Goal: Task Accomplishment & Management: Complete application form

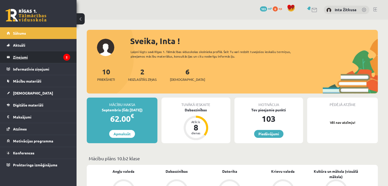
click at [43, 58] on legend "Ziņojumi 2" at bounding box center [41, 57] width 57 height 12
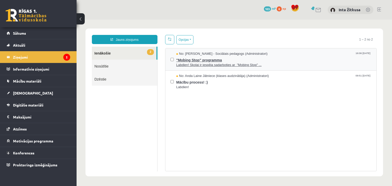
click at [197, 60] on span ""Mobing Stop" programma" at bounding box center [273, 59] width 195 height 6
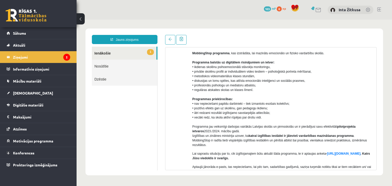
scroll to position [76, 0]
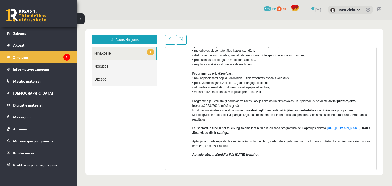
click at [99, 51] on link "1 Ienākošie" at bounding box center [124, 53] width 64 height 13
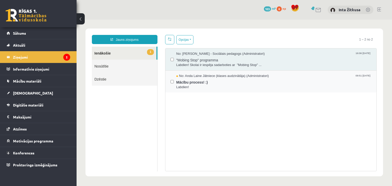
scroll to position [0, 0]
click at [179, 83] on span "Mācību process! :)" at bounding box center [273, 82] width 195 height 6
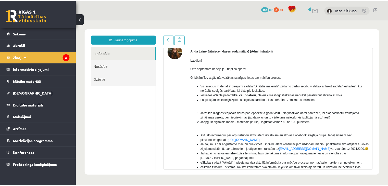
scroll to position [25, 0]
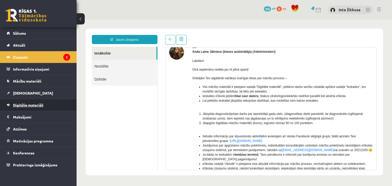
click at [36, 106] on span "Digitālie materiāli" at bounding box center [28, 105] width 30 height 5
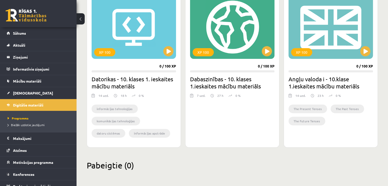
scroll to position [156, 0]
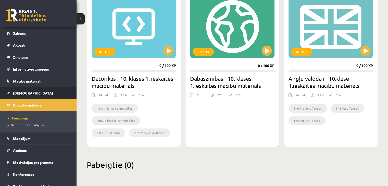
click at [24, 92] on span "[DEMOGRAPHIC_DATA]" at bounding box center [33, 93] width 40 height 5
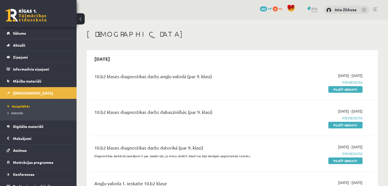
drag, startPoint x: 335, startPoint y: 88, endPoint x: 220, endPoint y: 26, distance: 131.1
click at [335, 88] on link "Pildīt ieskaiti" at bounding box center [345, 89] width 34 height 7
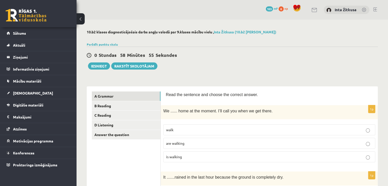
click at [175, 144] on span "are walking" at bounding box center [175, 143] width 18 height 5
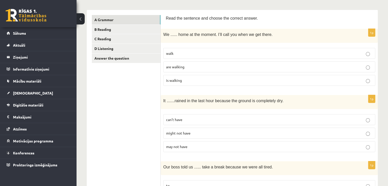
scroll to position [102, 0]
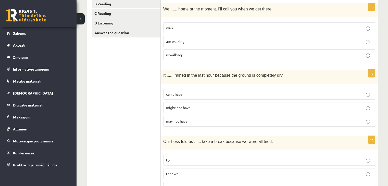
click at [368, 123] on label "may not have" at bounding box center [269, 121] width 212 height 11
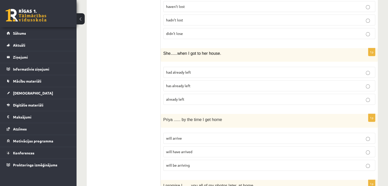
scroll to position [535, 0]
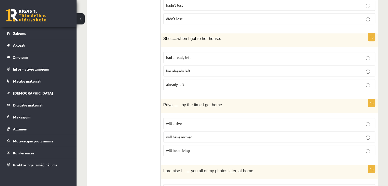
click at [365, 121] on p "will arrive" at bounding box center [269, 123] width 206 height 5
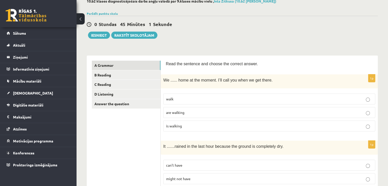
scroll to position [0, 0]
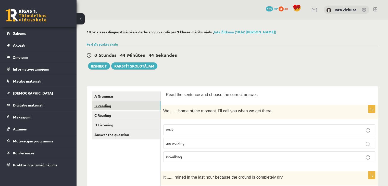
click at [103, 107] on link "B Reading" at bounding box center [126, 105] width 69 height 9
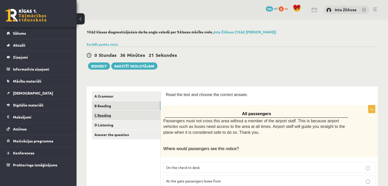
click at [121, 117] on link "C Reading" at bounding box center [126, 115] width 69 height 9
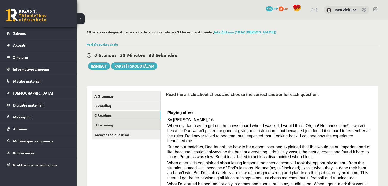
click at [109, 126] on link "D Listening" at bounding box center [126, 124] width 69 height 9
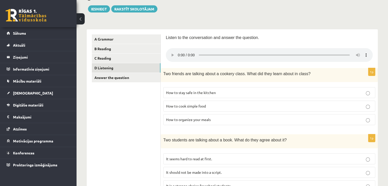
scroll to position [76, 0]
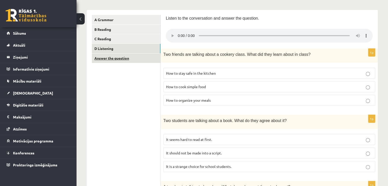
click at [130, 58] on link "Answer the question" at bounding box center [126, 58] width 69 height 9
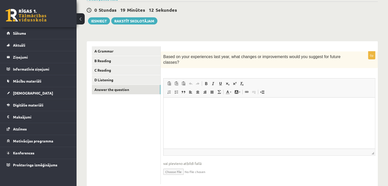
scroll to position [53, 0]
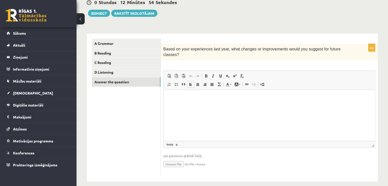
click at [200, 105] on html at bounding box center [268, 98] width 211 height 16
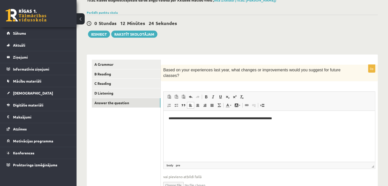
scroll to position [27, 0]
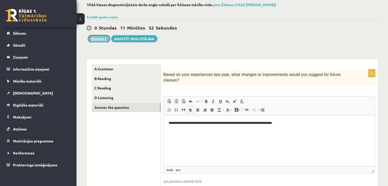
click at [105, 38] on button "Iesniegt" at bounding box center [99, 38] width 22 height 7
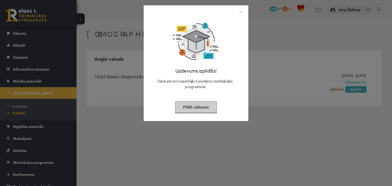
click at [240, 12] on img "Close" at bounding box center [241, 12] width 8 height 8
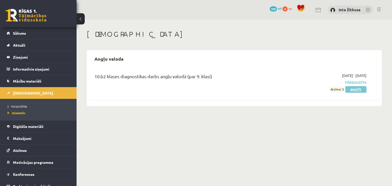
click at [349, 90] on link "Skatīt" at bounding box center [355, 89] width 21 height 7
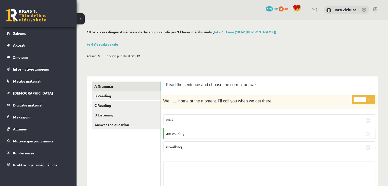
click at [81, 19] on button at bounding box center [80, 18] width 8 height 11
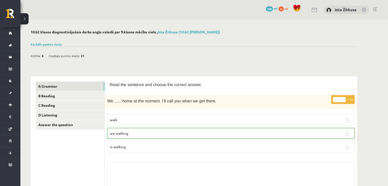
click at [26, 19] on button at bounding box center [24, 18] width 8 height 11
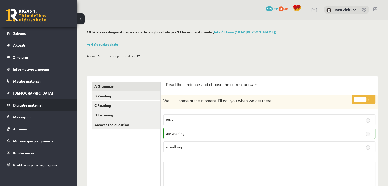
click at [35, 102] on link "Digitālie materiāli" at bounding box center [38, 105] width 63 height 12
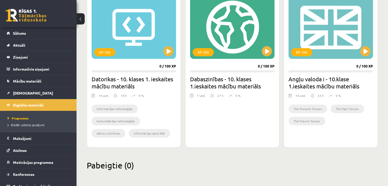
scroll to position [156, 0]
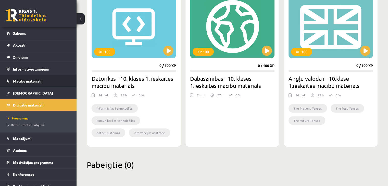
click at [38, 76] on link "Mācību materiāli" at bounding box center [38, 81] width 63 height 12
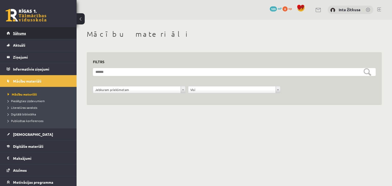
click at [27, 32] on link "Sākums" at bounding box center [38, 33] width 63 height 12
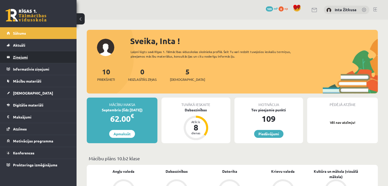
click at [34, 56] on legend "Ziņojumi 0" at bounding box center [41, 57] width 57 height 12
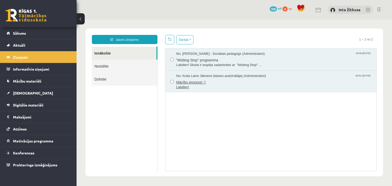
click at [185, 83] on span "Mācību process! :)" at bounding box center [273, 82] width 195 height 6
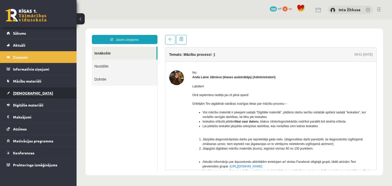
click at [27, 92] on span "[DEMOGRAPHIC_DATA]" at bounding box center [33, 93] width 40 height 5
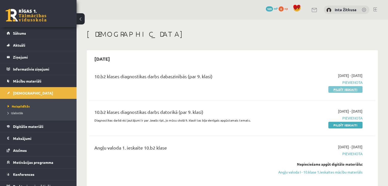
click link "Pildīt ieskaiti"
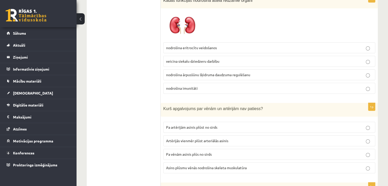
scroll to position [127, 0]
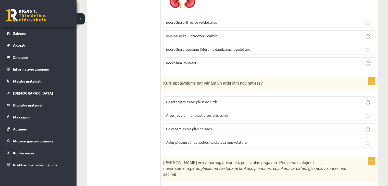
click at [185, 142] on span "Asins plūsmu vēnās nodrošina skeleta muskulatūra" at bounding box center [206, 142] width 81 height 5
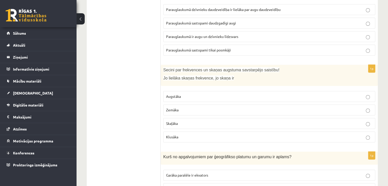
scroll to position [331, 0]
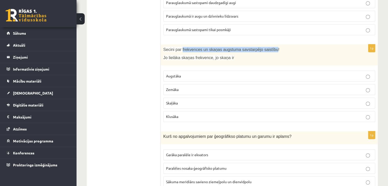
drag, startPoint x: 180, startPoint y: 42, endPoint x: 266, endPoint y: 44, distance: 85.7
click at [266, 47] on span "Secini par frekvences un skaņas augstuma savstarpējo saistību!" at bounding box center [221, 49] width 116 height 4
copy span "frekvences un skaņas augstuma savstarpējo saistību"
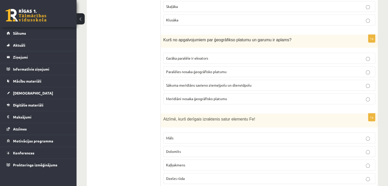
scroll to position [433, 0]
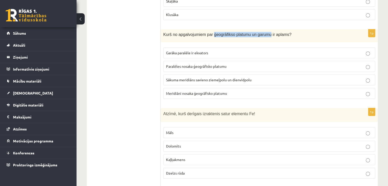
drag, startPoint x: 210, startPoint y: 27, endPoint x: 261, endPoint y: 28, distance: 51.0
click span "Kurš no apgalvojumiem par ģeogrāfikso platumu un garumu ir aplams?"
copy span "ģeogrāfikso platumu un garumu"
click span "Sākuma meridiāns savieno ziemeļpolu un dienvidpolu"
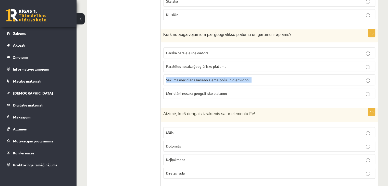
drag, startPoint x: 252, startPoint y: 72, endPoint x: 162, endPoint y: 70, distance: 90.3
click div "1p Kurš no apgalvojumiem par ģeogrāfikso platumu un garumu ir aplams? Garāka pa…"
copy span "Sākuma meridiāns savieno ziemeļpolu un dienvidpolu"
drag, startPoint x: 214, startPoint y: 45, endPoint x: 165, endPoint y: 44, distance: 49.5
click label "Garāka paralēle ir ekvators"
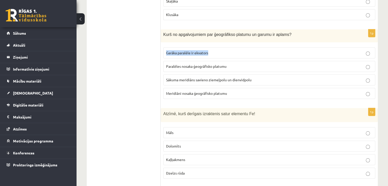
copy span "Garāka paralēle ir ekvators"
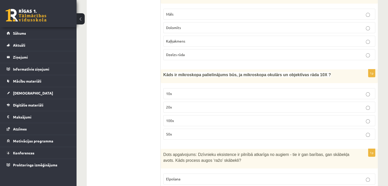
scroll to position [561, 0]
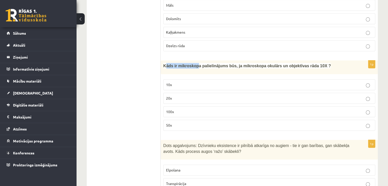
drag, startPoint x: 164, startPoint y: 57, endPoint x: 186, endPoint y: 55, distance: 21.8
click span "Kāds ir mikroskopa palielinājums būs, ja mikroskopa okulārs un objektīvas rāda …"
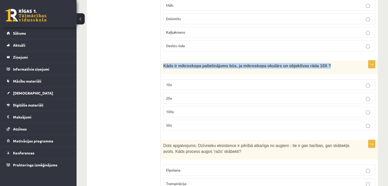
drag, startPoint x: 163, startPoint y: 57, endPoint x: 306, endPoint y: 53, distance: 142.8
click p "Kāds ir mikroskopa palielinājums būs, ja mikroskopa okulārs un objektīvas rāda …"
copy span "Kāds ir mikroskopa palielinājums būs, ja mikroskopa okulārs un objektīvas rāda …"
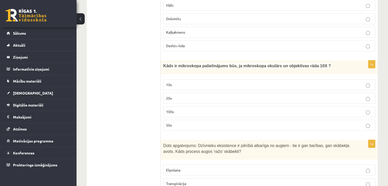
click ul "Tests"
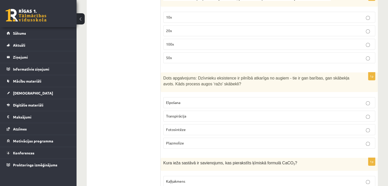
scroll to position [637, 0]
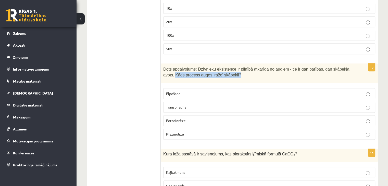
drag, startPoint x: 223, startPoint y: 66, endPoint x: 163, endPoint y: 66, distance: 60.4
click div "Dots apgalvojums: Dzīvnieku eksistence ir pilnībā atkarīga no augiem - tie ir g…"
copy span "Kāds process augos ‘ražo’ skābekli?"
click ul "Tests"
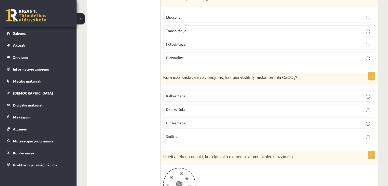
scroll to position [739, 0]
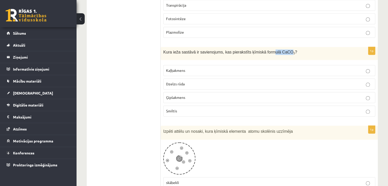
drag, startPoint x: 278, startPoint y: 43, endPoint x: 264, endPoint y: 40, distance: 14.2
click span "Kura ieža sastāvā ir savienojums, kas pierakstīts ķīmiskā formulā CaCO 3 ?"
click div "Kura ieža sastāvā ir savienojums, kas pierakstīts ķīmiskā formulā CaCO 3 ?"
drag, startPoint x: 163, startPoint y: 42, endPoint x: 279, endPoint y: 44, distance: 116.0
click span "Kura ieža sastāvā ir savienojums, kas pierakstīts ķīmiskā formulā CaCO 3 ?"
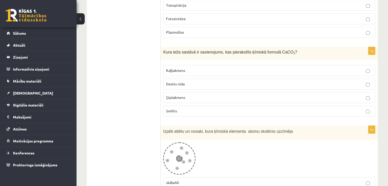
copy span "Kura ieža sastāvā ir savienojums, kas pierakstīts ķīmiskā formulā CaCO 3"
click ul "Tests"
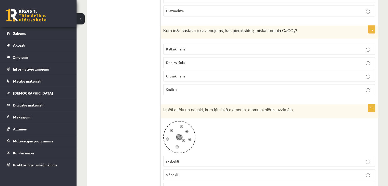
scroll to position [790, 0]
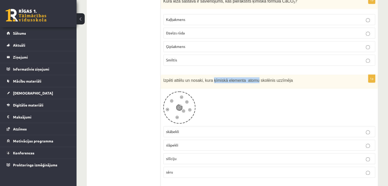
drag, startPoint x: 251, startPoint y: 71, endPoint x: 210, endPoint y: 70, distance: 40.8
click span "Izpēti attēlu un nosaki, kura ķīmiskā elementa atomu skolēnis uzzīmēja"
copy span "ķīmiskā elementa atomu"
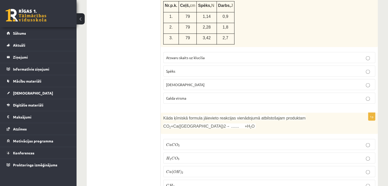
scroll to position [1020, 0]
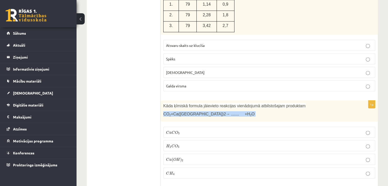
drag, startPoint x: 163, startPoint y: 103, endPoint x: 211, endPoint y: 108, distance: 48.7
click div "Kāda ķīmiskā formula jāievieto reakcijas vienādojumā atbilstošajam produktam CO…"
copy span "CO 2 +Ca(OH)2→ ....... +H 2 O"
click ul "Tests"
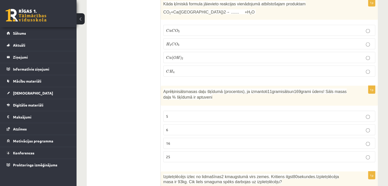
scroll to position [1147, 0]
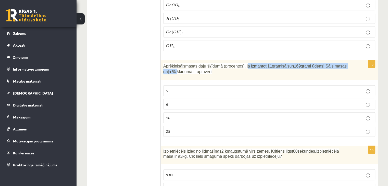
drag, startPoint x: 240, startPoint y: 55, endPoint x: 349, endPoint y: 56, distance: 109.4
click div "Aprēķini sāls masas daļu šķīdumā (procentos), ja izmantoti 11 grami sāls un 169…"
copy p "ja izmantoti 11 grami sāls un 169 grami ūdens! Sāls masas daļa %"
click ul "Tests"
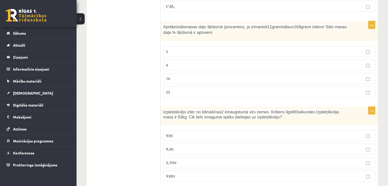
scroll to position [1173, 0]
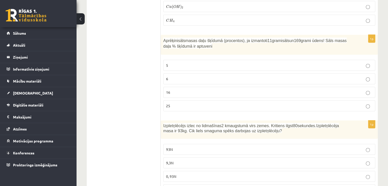
drag, startPoint x: 240, startPoint y: 29, endPoint x: 326, endPoint y: 33, distance: 85.5
click p "Aprēķini sāls masas daļu šķīdumā (procentos), ja izmantoti 11 grami sāls un 169…"
click ul "Tests"
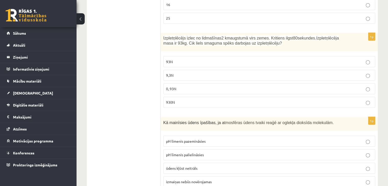
scroll to position [1275, 0]
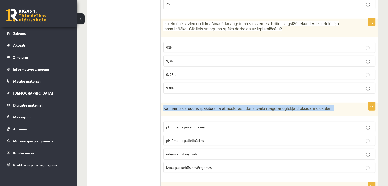
drag, startPoint x: 316, startPoint y: 96, endPoint x: 160, endPoint y: 91, distance: 155.8
click div "Kā mainīsies ūdens īpašības, ja a tmosfēras ūdens tvaiki reaģē ar oglekļa dioks…"
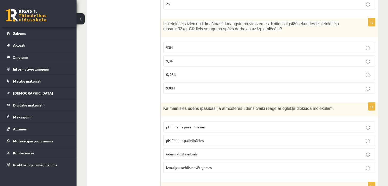
click ul "Tests"
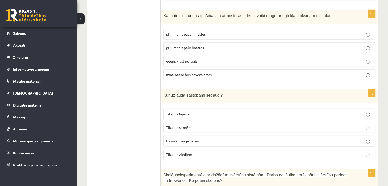
scroll to position [1377, 0]
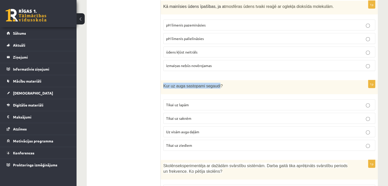
drag, startPoint x: 164, startPoint y: 72, endPoint x: 214, endPoint y: 76, distance: 50.4
click div "Kur uz auga sastopami segaudi?"
click ul "Tests"
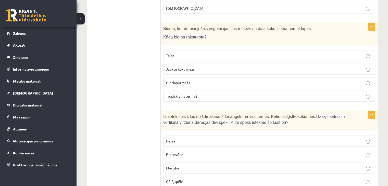
scroll to position [1606, 0]
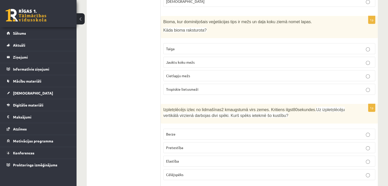
click label "Pretestība"
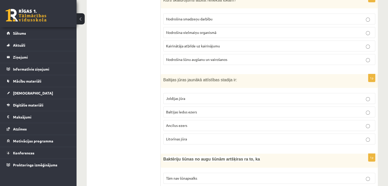
scroll to position [2090, 0]
drag, startPoint x: 228, startPoint y: 62, endPoint x: 188, endPoint y: 58, distance: 39.4
click div "Baltijas jūras jaunākā attīstības stadija ir:"
drag, startPoint x: 163, startPoint y: 61, endPoint x: 229, endPoint y: 68, distance: 67.1
click div "Baltijas jūras jaunākā attīstības stadija ir:"
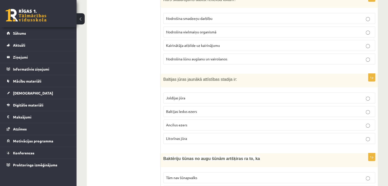
drag, startPoint x: 99, startPoint y: 68, endPoint x: 100, endPoint y: 41, distance: 27.0
click ul "Tests"
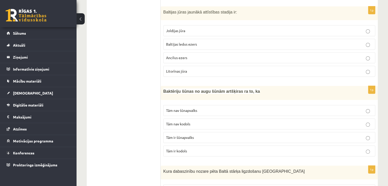
scroll to position [2167, 0]
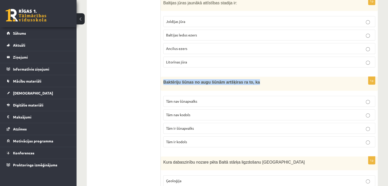
drag, startPoint x: 245, startPoint y: 64, endPoint x: 162, endPoint y: 59, distance: 83.6
click div "1p Kādas funkcijas nodrošina attēlā redzamie orgāni nodrošina eritrocītu veidoš…"
click ul "Tests"
drag, startPoint x: 247, startPoint y: 64, endPoint x: 155, endPoint y: 54, distance: 92.4
click div "***** Tests 1p Kādas funkcijas nodrošina attēlā redzamie orgāni nodrošina eritr…"
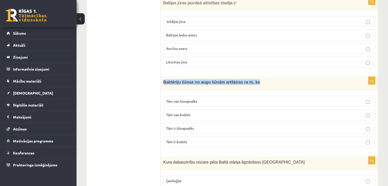
click ul "Tests"
drag, startPoint x: 247, startPoint y: 65, endPoint x: 156, endPoint y: 64, distance: 91.0
click div "***** Tests 1p Kādas funkcijas nodrošina attēlā redzamie orgāni nodrošina eritr…"
click ul "Tests"
drag, startPoint x: 163, startPoint y: 64, endPoint x: 247, endPoint y: 65, distance: 83.6
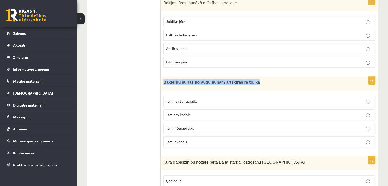
click p "Baktēriju šūnas no augu šūnām artšķiras ra to, ka"
click ul "Tests"
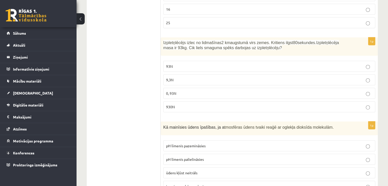
scroll to position [1254, 0]
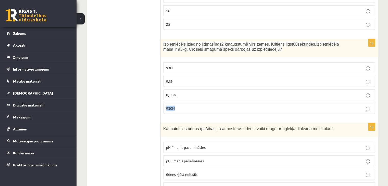
click label "930N"
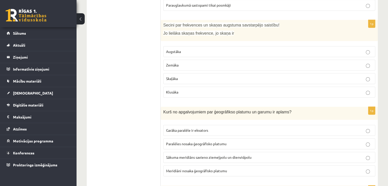
scroll to position [357, 0]
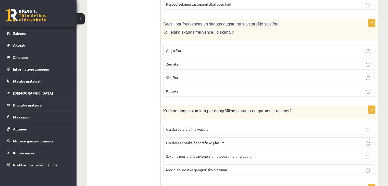
click label "Augstāka"
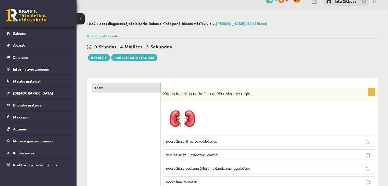
scroll to position [0, 0]
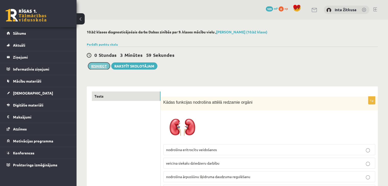
click button "Iesniegt"
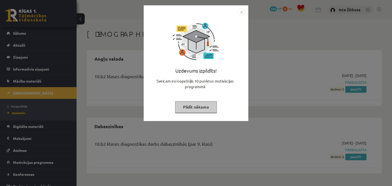
click at [241, 13] on img "Close" at bounding box center [241, 12] width 8 height 8
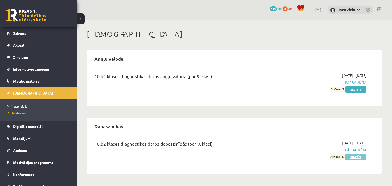
click at [359, 157] on link "Skatīt" at bounding box center [355, 157] width 21 height 7
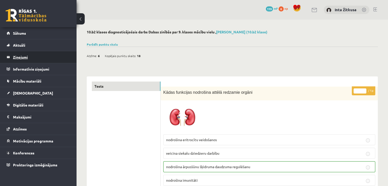
click at [11, 55] on link "Ziņojumi 0" at bounding box center [38, 57] width 63 height 12
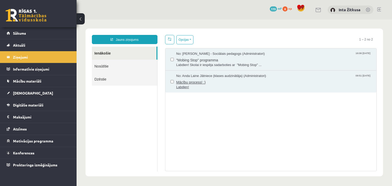
click at [190, 83] on span "Mācību process! :)" at bounding box center [273, 82] width 195 height 6
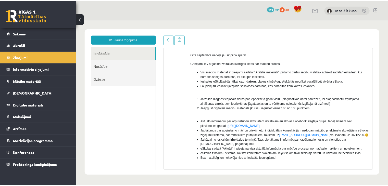
scroll to position [51, 0]
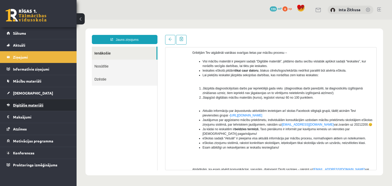
click at [27, 104] on span "Digitālie materiāli" at bounding box center [28, 105] width 30 height 5
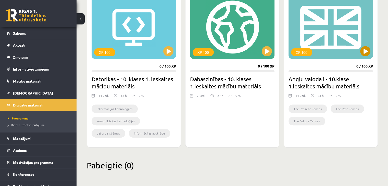
scroll to position [156, 0]
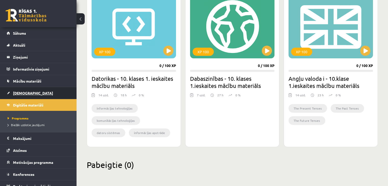
click at [20, 93] on span "[DEMOGRAPHIC_DATA]" at bounding box center [33, 93] width 40 height 5
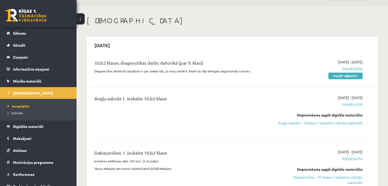
scroll to position [25, 0]
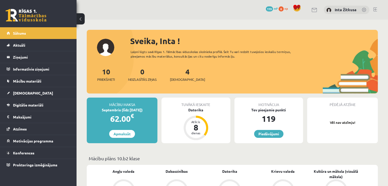
click at [180, 76] on div "4 Ieskaites" at bounding box center [187, 74] width 35 height 16
click at [183, 80] on span "[DEMOGRAPHIC_DATA]" at bounding box center [187, 79] width 35 height 5
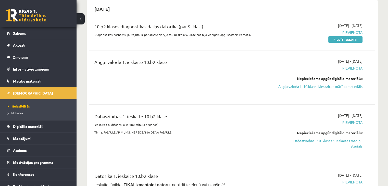
scroll to position [51, 0]
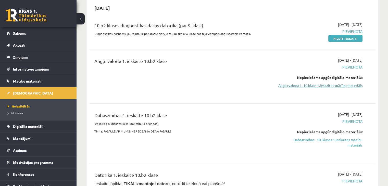
click at [315, 87] on link "Angļu valoda I - 10.klase 1.ieskaites mācību materiāls" at bounding box center [320, 85] width 84 height 5
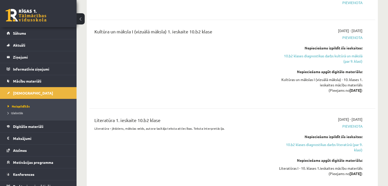
scroll to position [408, 0]
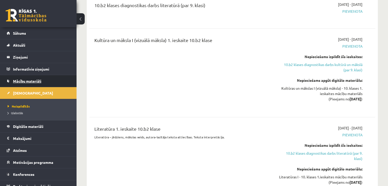
click at [28, 80] on span "Mācību materiāli" at bounding box center [27, 81] width 28 height 5
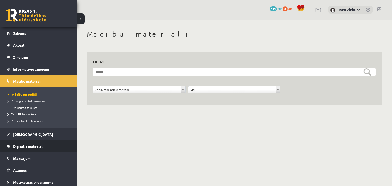
click at [24, 145] on span "Digitālie materiāli" at bounding box center [28, 146] width 30 height 5
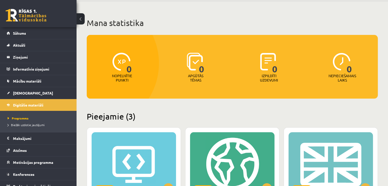
scroll to position [25, 0]
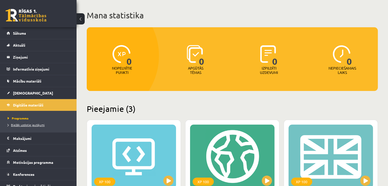
click at [24, 124] on span "Biežāk uzdotie jautājumi" at bounding box center [26, 125] width 37 height 4
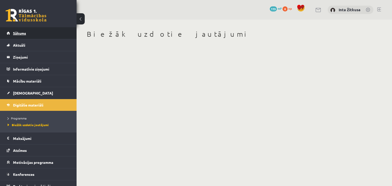
click at [39, 35] on link "Sākums" at bounding box center [38, 33] width 63 height 12
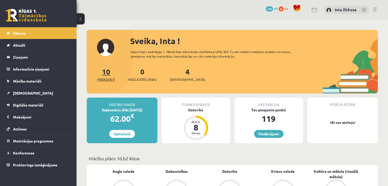
click at [106, 78] on span "Priekšmeti" at bounding box center [106, 79] width 18 height 5
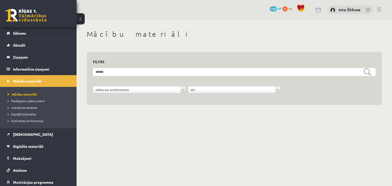
click at [378, 10] on link at bounding box center [379, 9] width 4 height 4
